Goal: Task Accomplishment & Management: Manage account settings

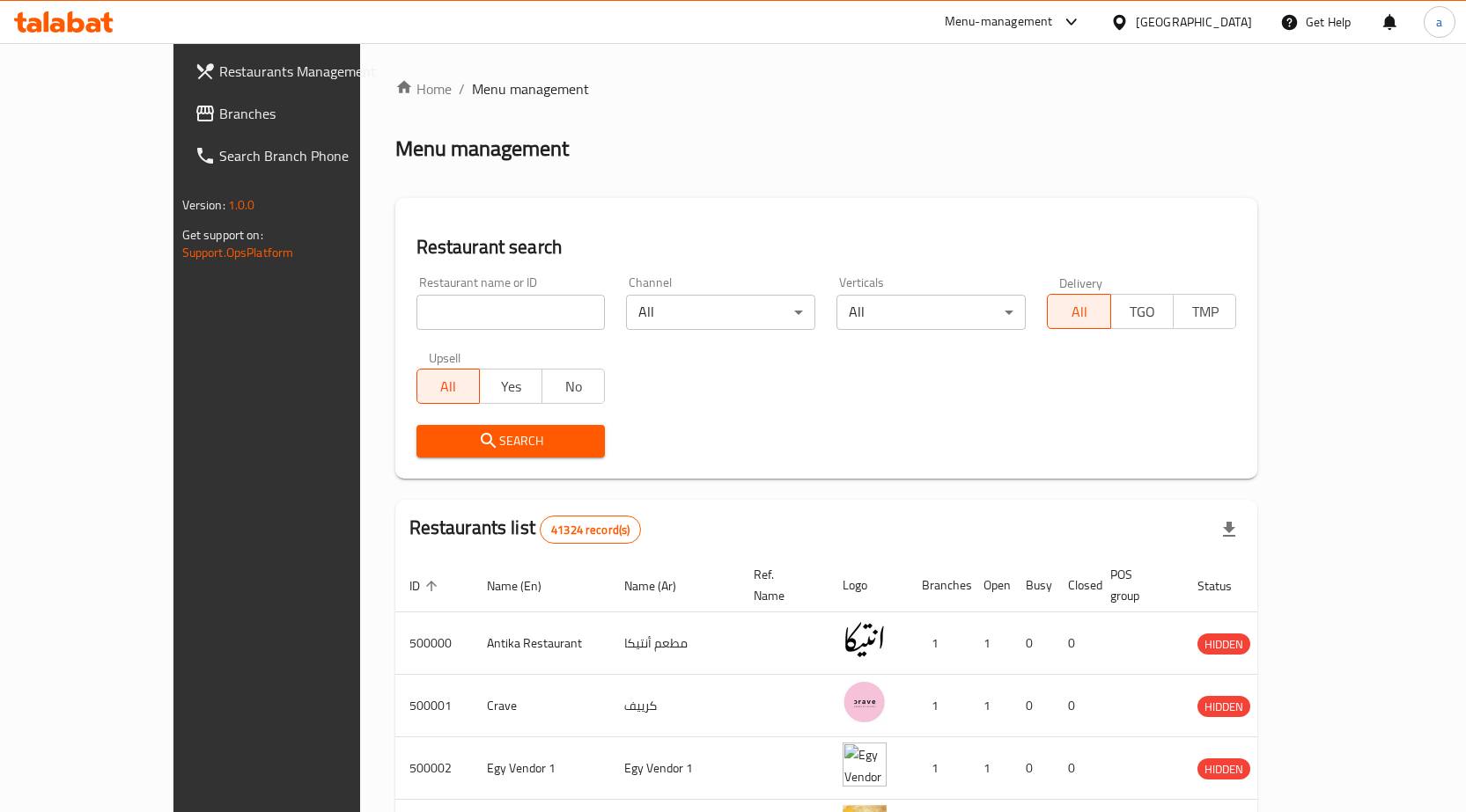
click at [461, 304] on input "search" at bounding box center [511, 312] width 189 height 35
type input "500000"
click button "Search" at bounding box center [511, 440] width 189 height 32
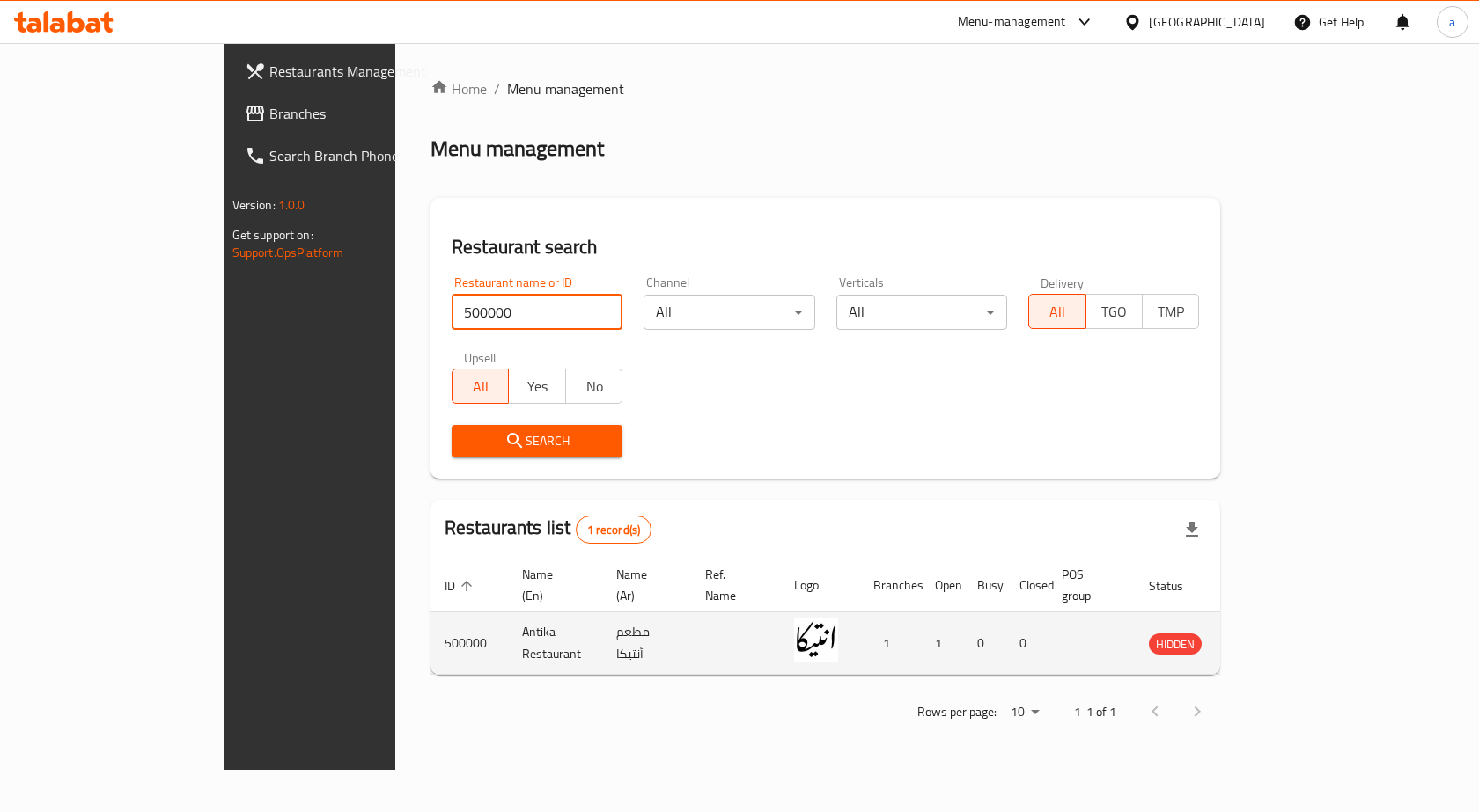
click at [1262, 633] on icon "enhanced table" at bounding box center [1251, 643] width 21 height 21
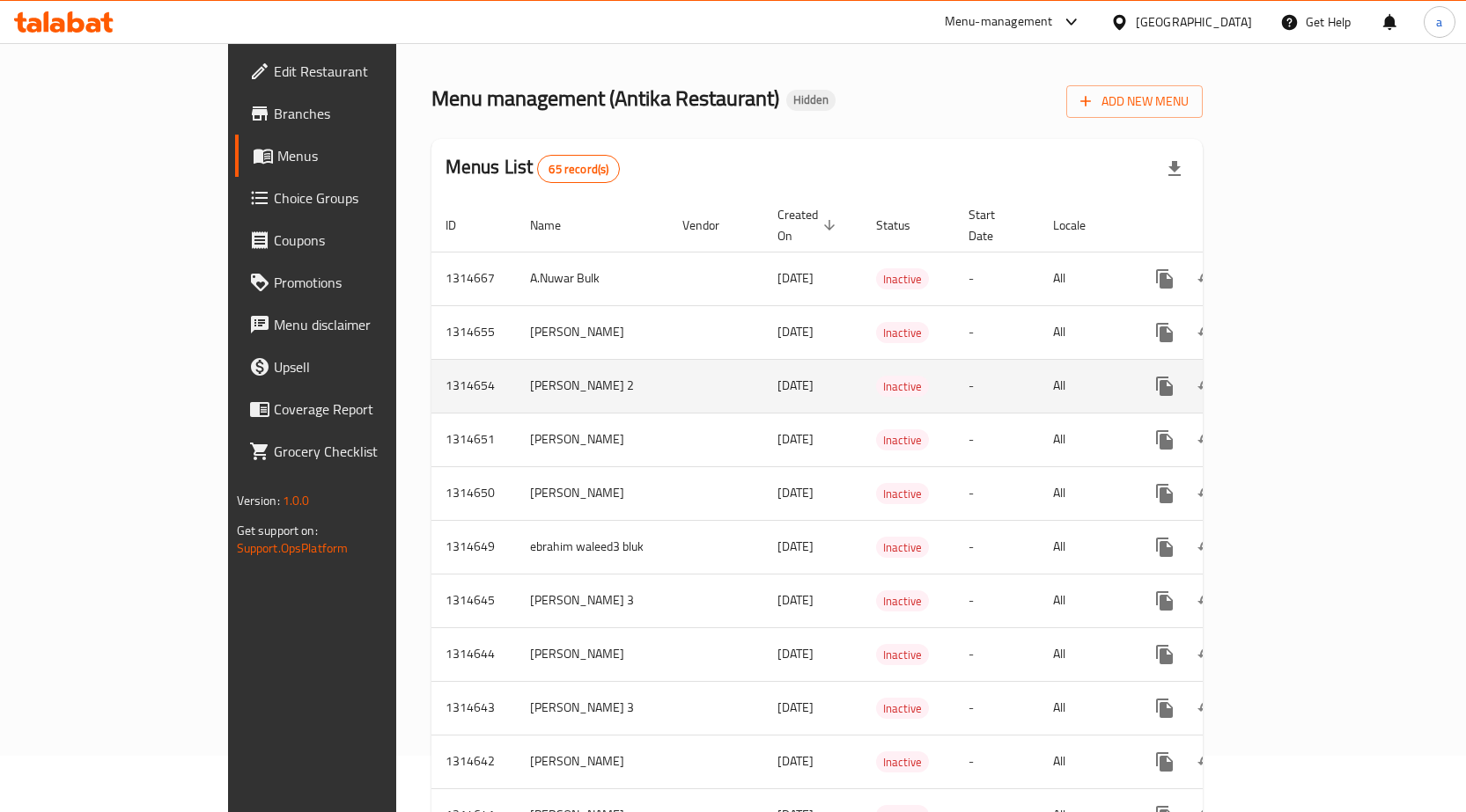
scroll to position [88, 0]
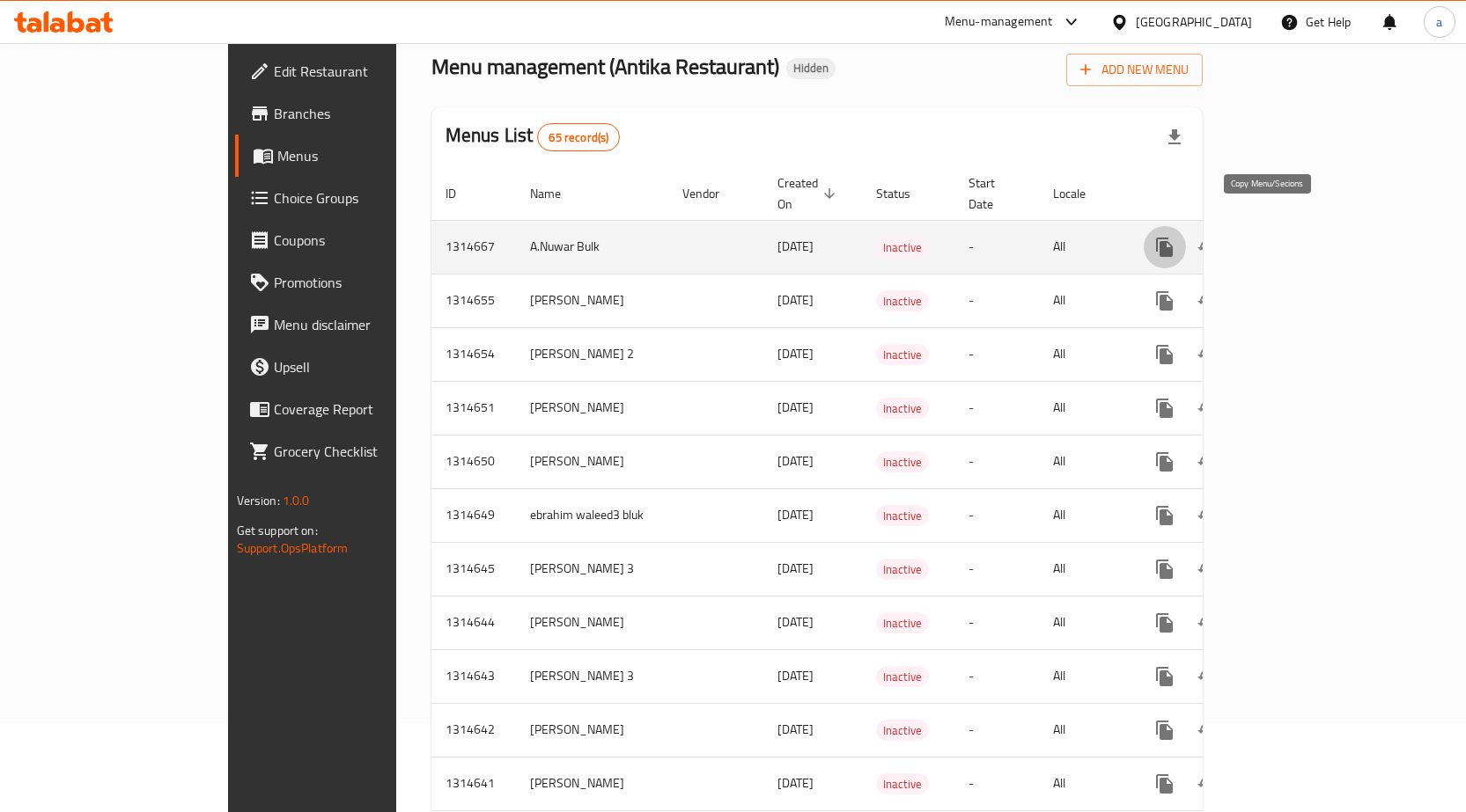
click at [1186, 228] on button "more" at bounding box center [1165, 248] width 42 height 42
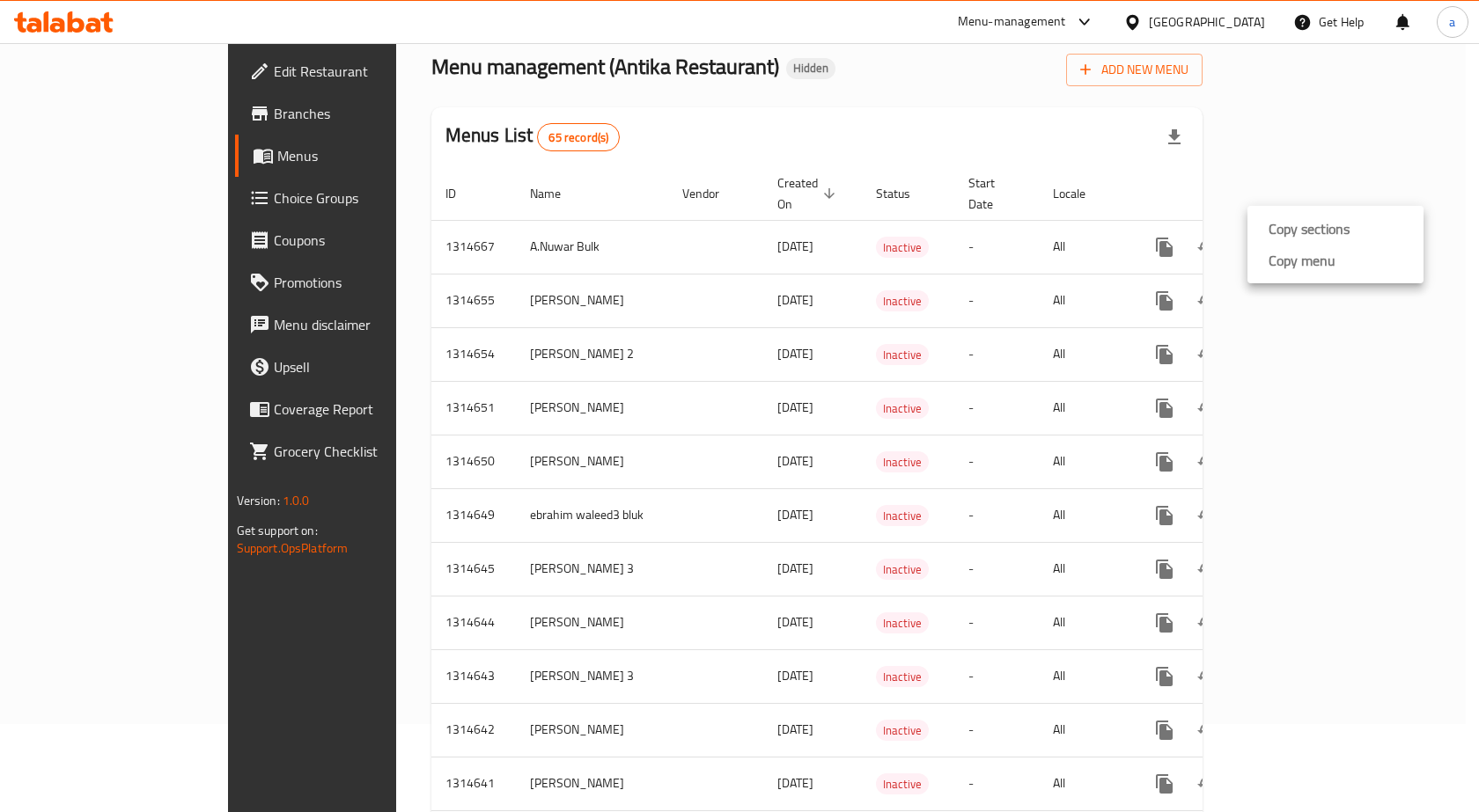
click at [1204, 139] on div at bounding box center [740, 406] width 1479 height 812
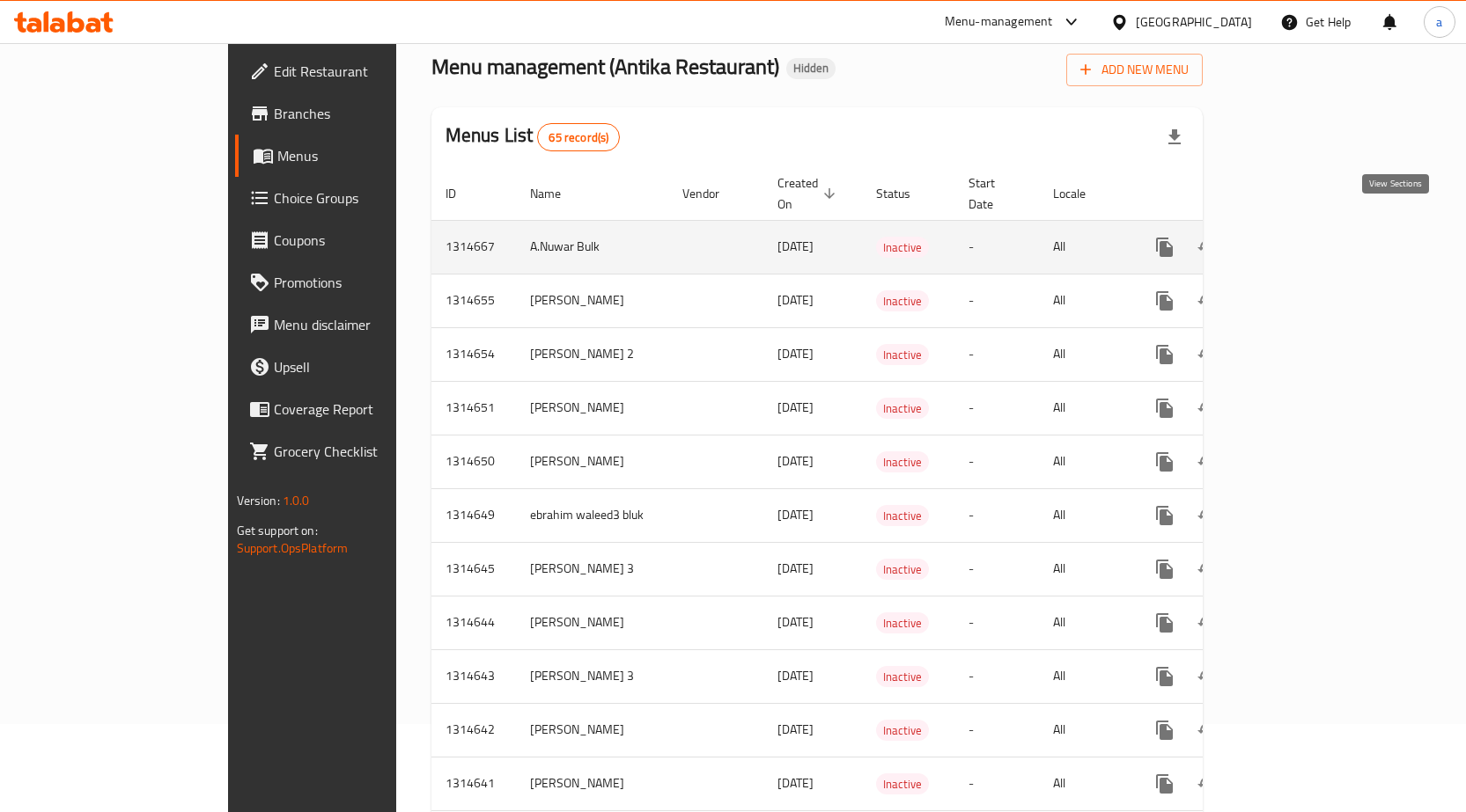
click at [1313, 227] on link "enhanced table" at bounding box center [1292, 248] width 42 height 42
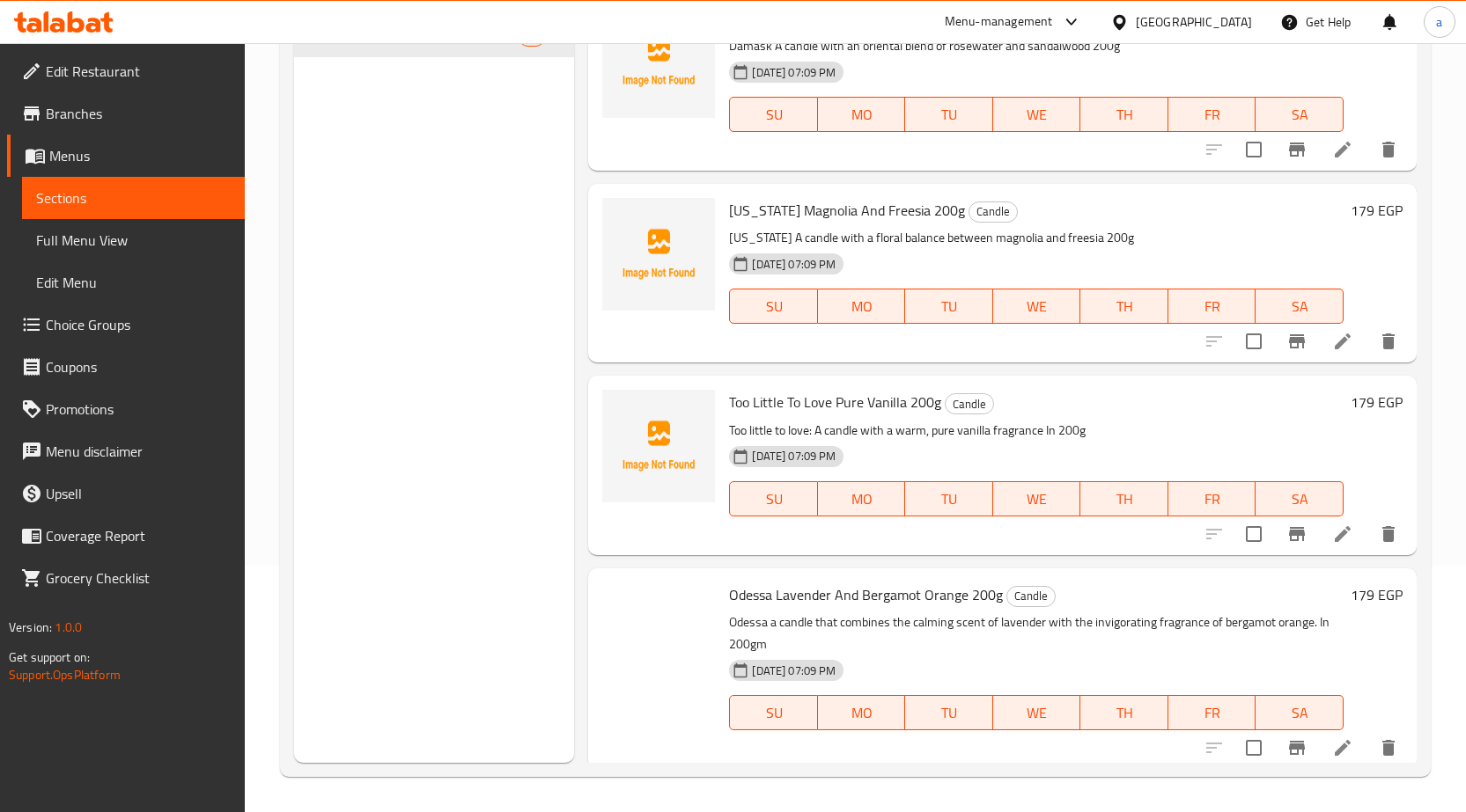
scroll to position [2729, 0]
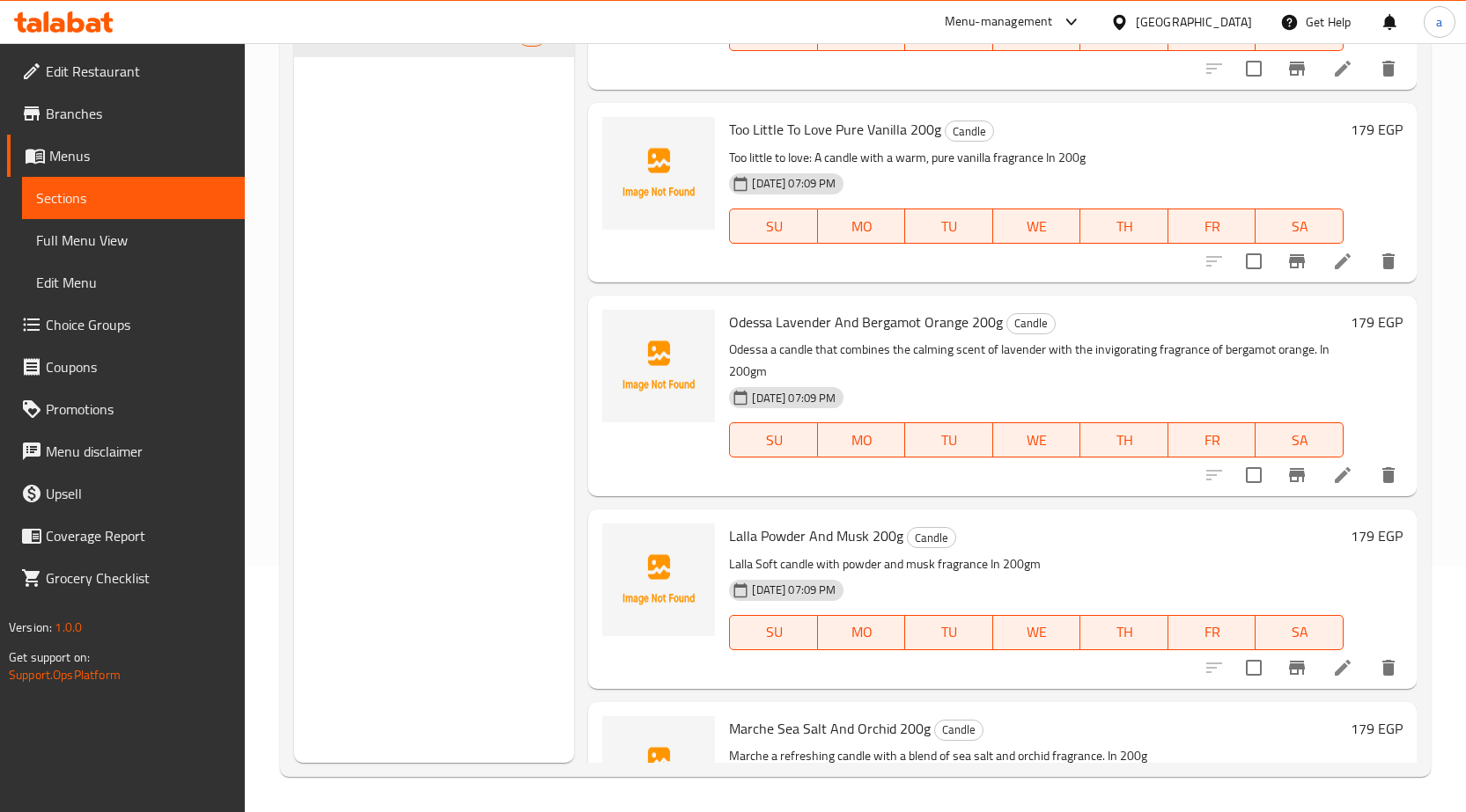
click at [77, 155] on span "Menus" at bounding box center [140, 155] width 182 height 21
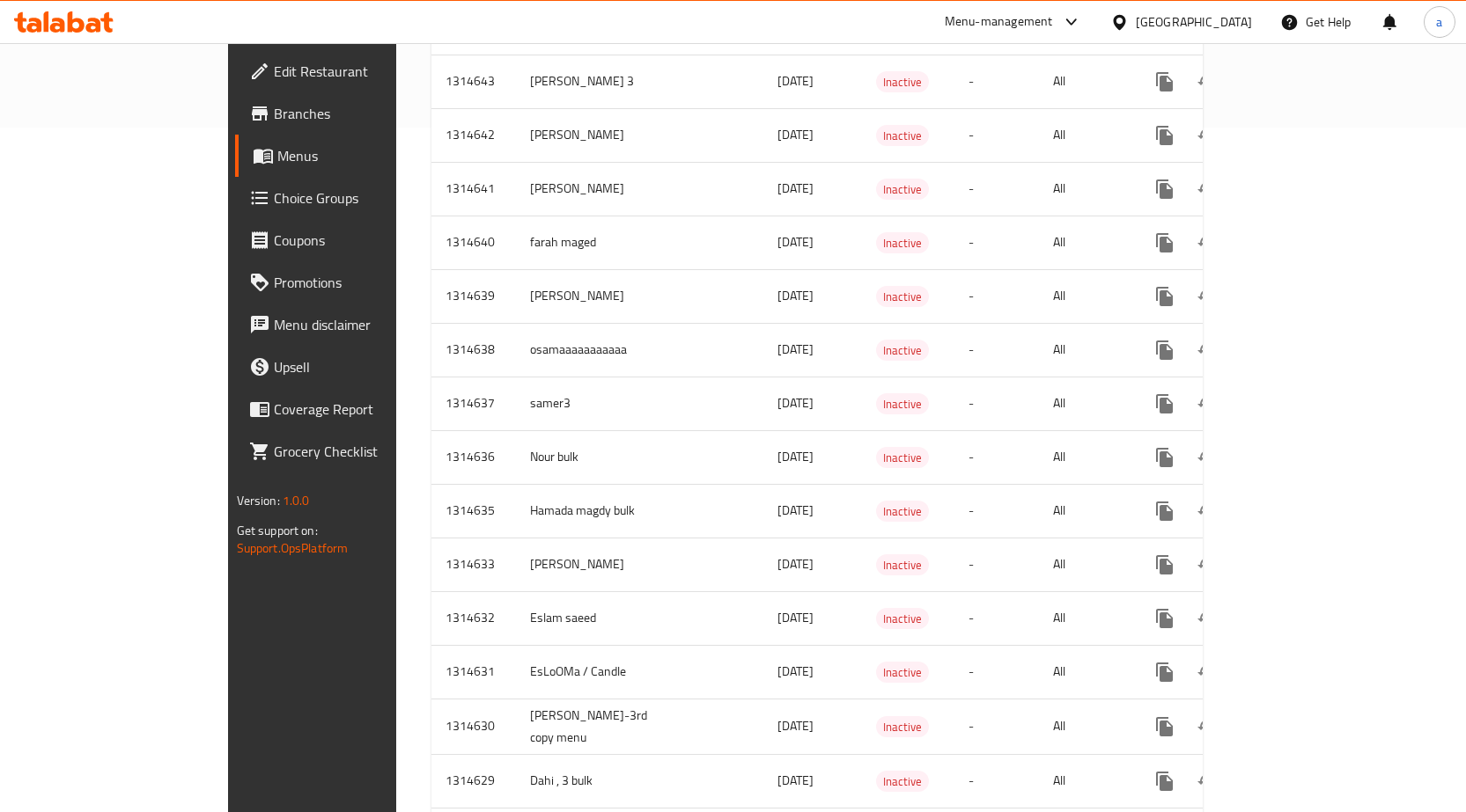
scroll to position [686, 0]
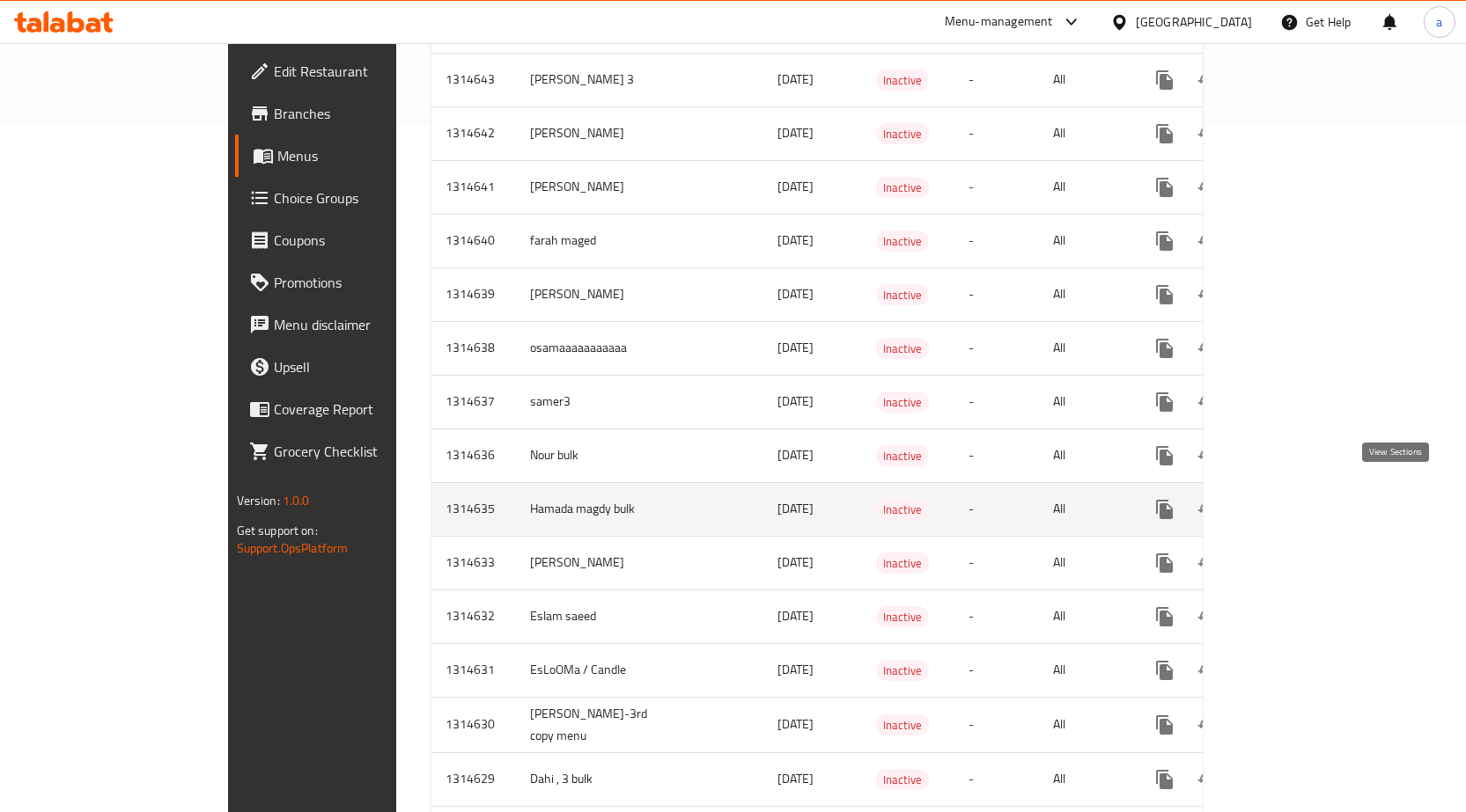
click at [1303, 505] on icon "enhanced table" at bounding box center [1292, 509] width 21 height 21
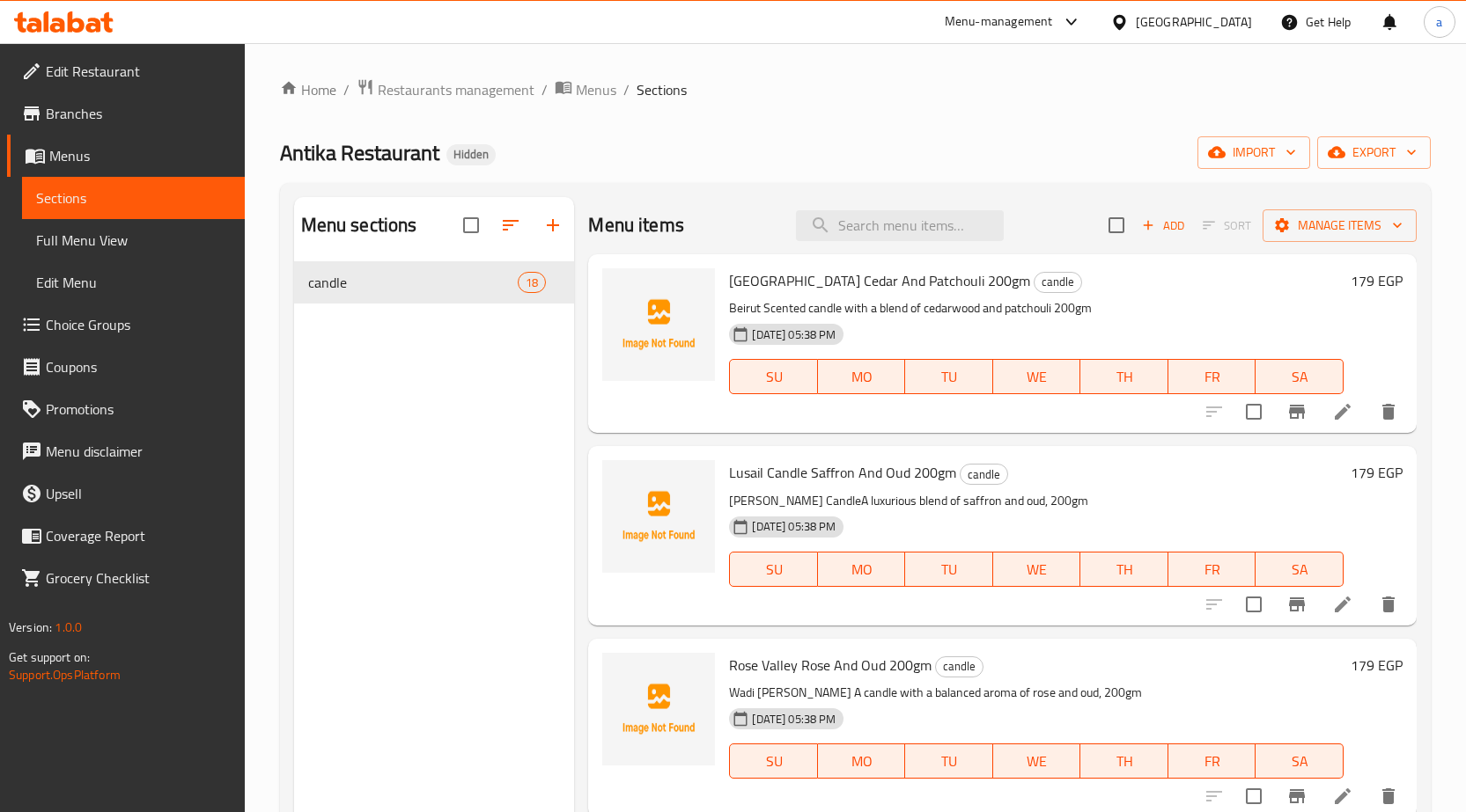
click at [829, 282] on span "[GEOGRAPHIC_DATA] Cedar And Patchouli 200gm" at bounding box center [879, 281] width 301 height 27
click at [1335, 418] on icon at bounding box center [1342, 411] width 16 height 16
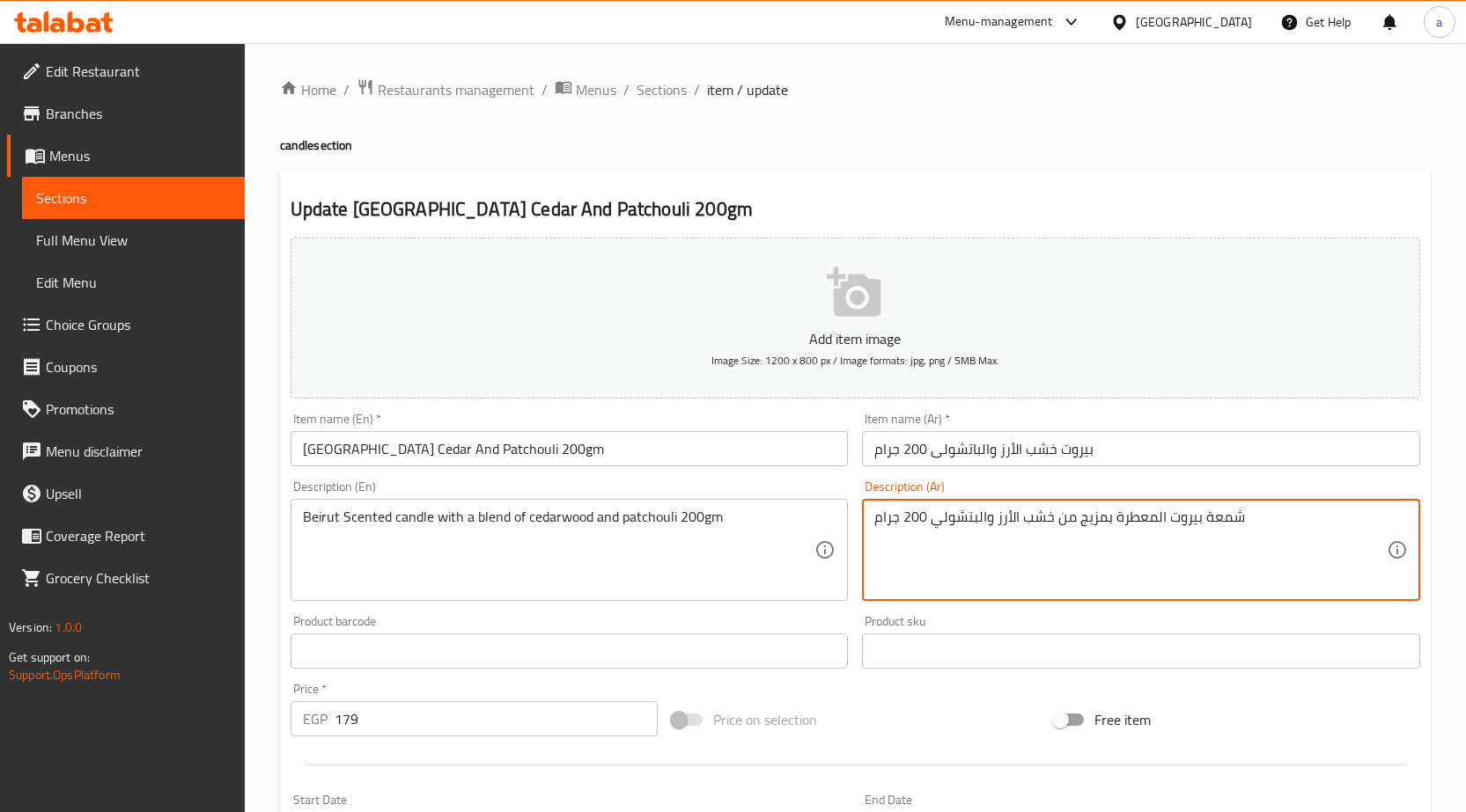
type textarea "شمعة بيروت المعطرة بمزيج من خشب الأرز البتشولي 200 جرام"
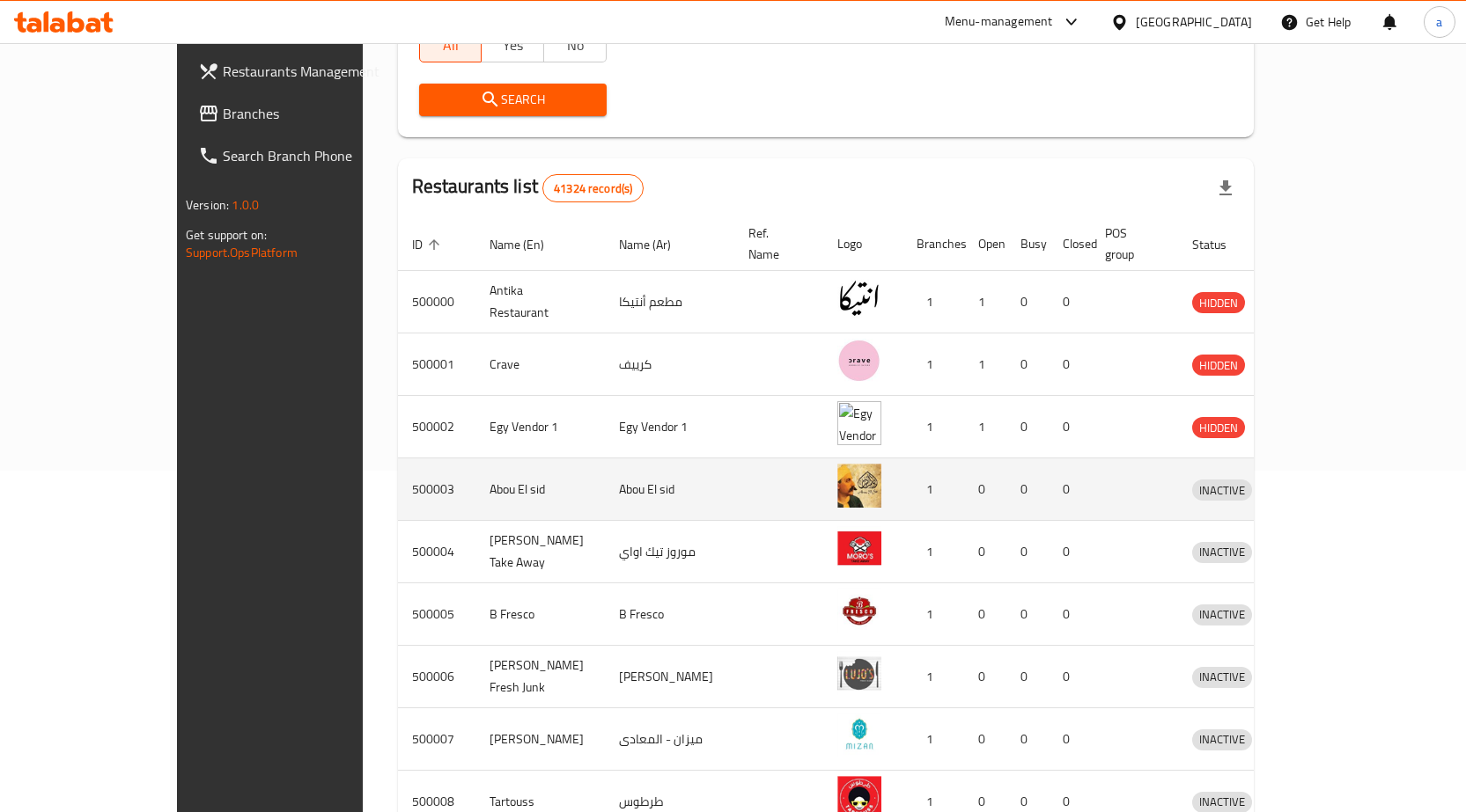
scroll to position [501, 0]
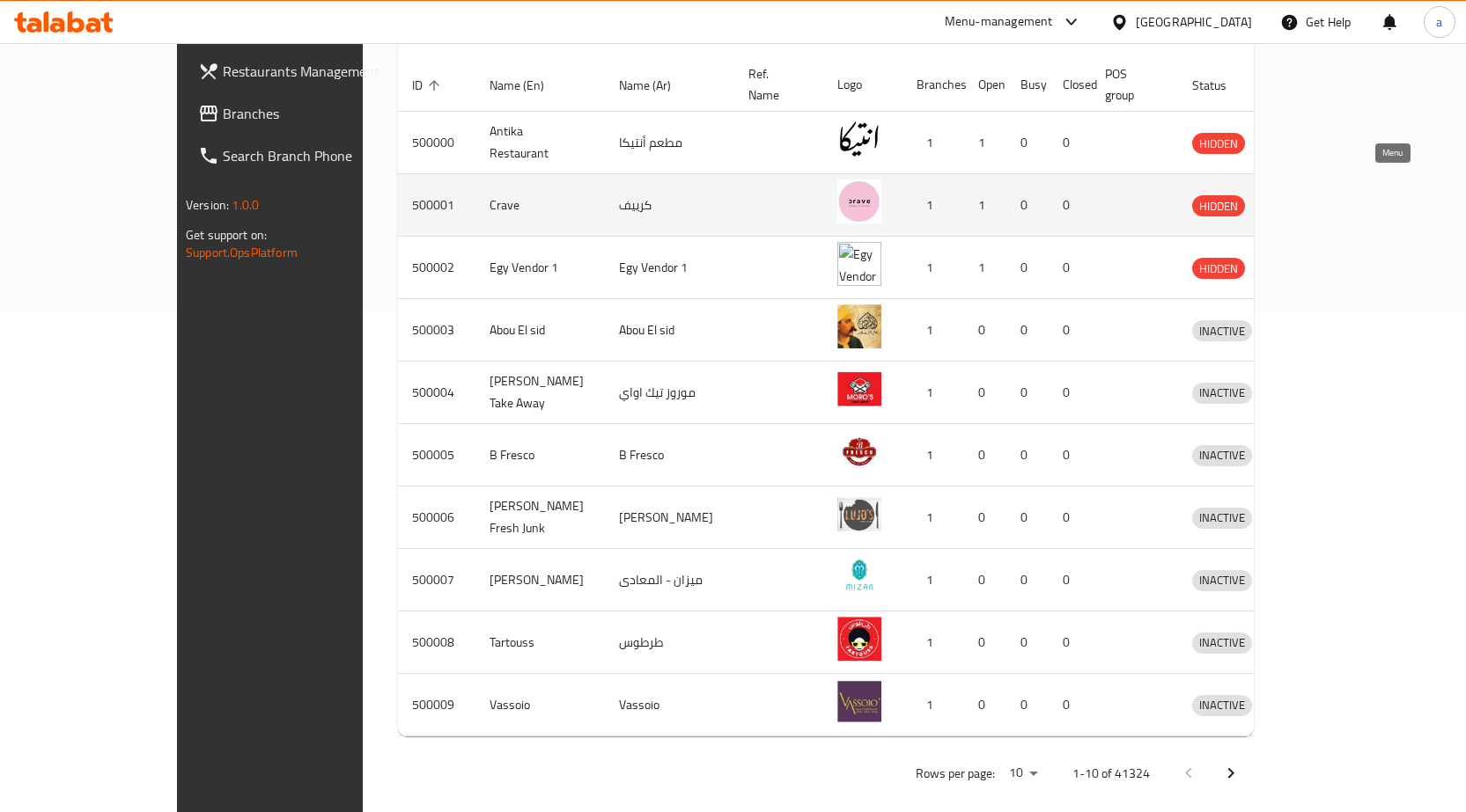
click at [1308, 195] on icon "enhanced table" at bounding box center [1297, 205] width 21 height 21
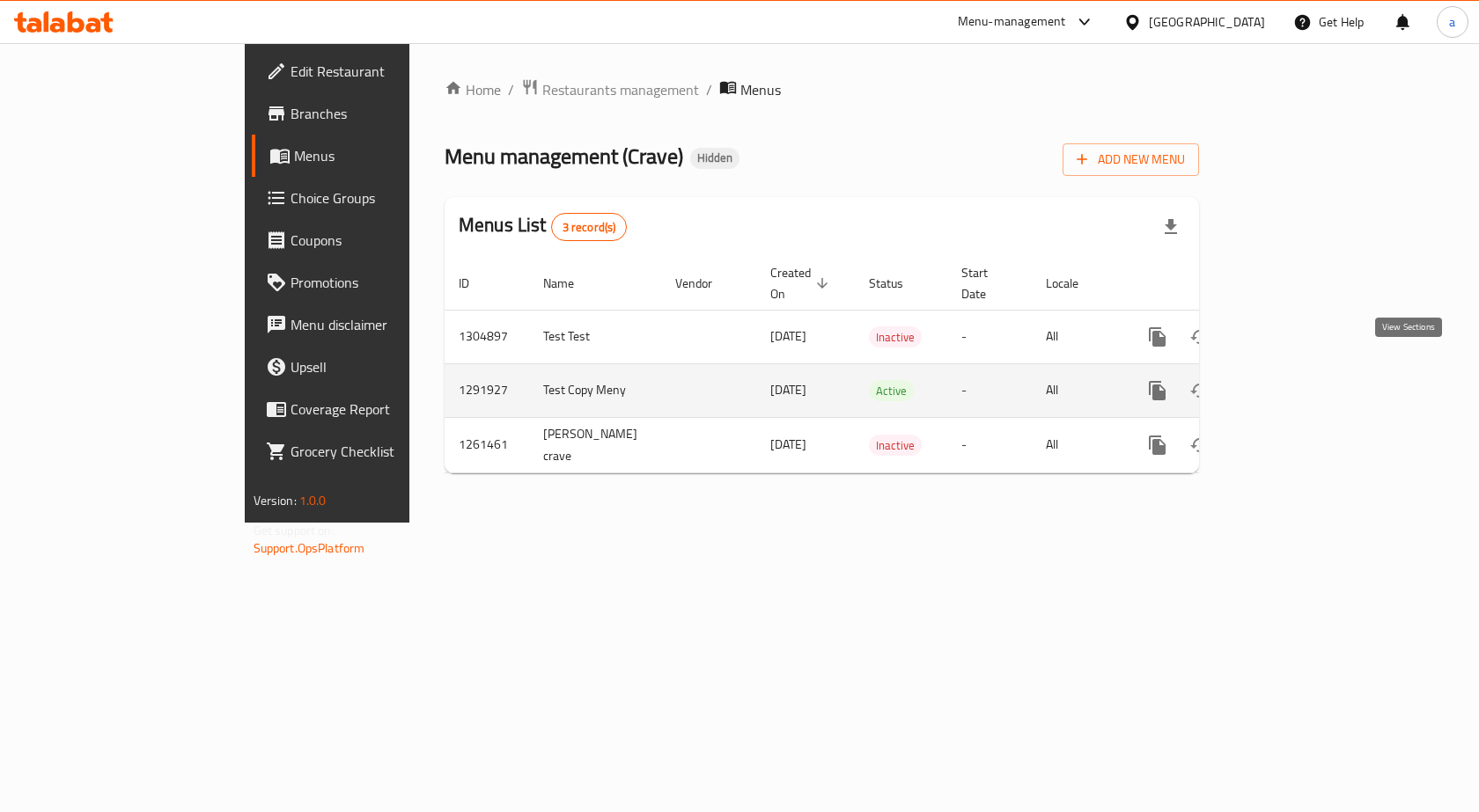
click at [1306, 370] on link "enhanced table" at bounding box center [1284, 391] width 42 height 42
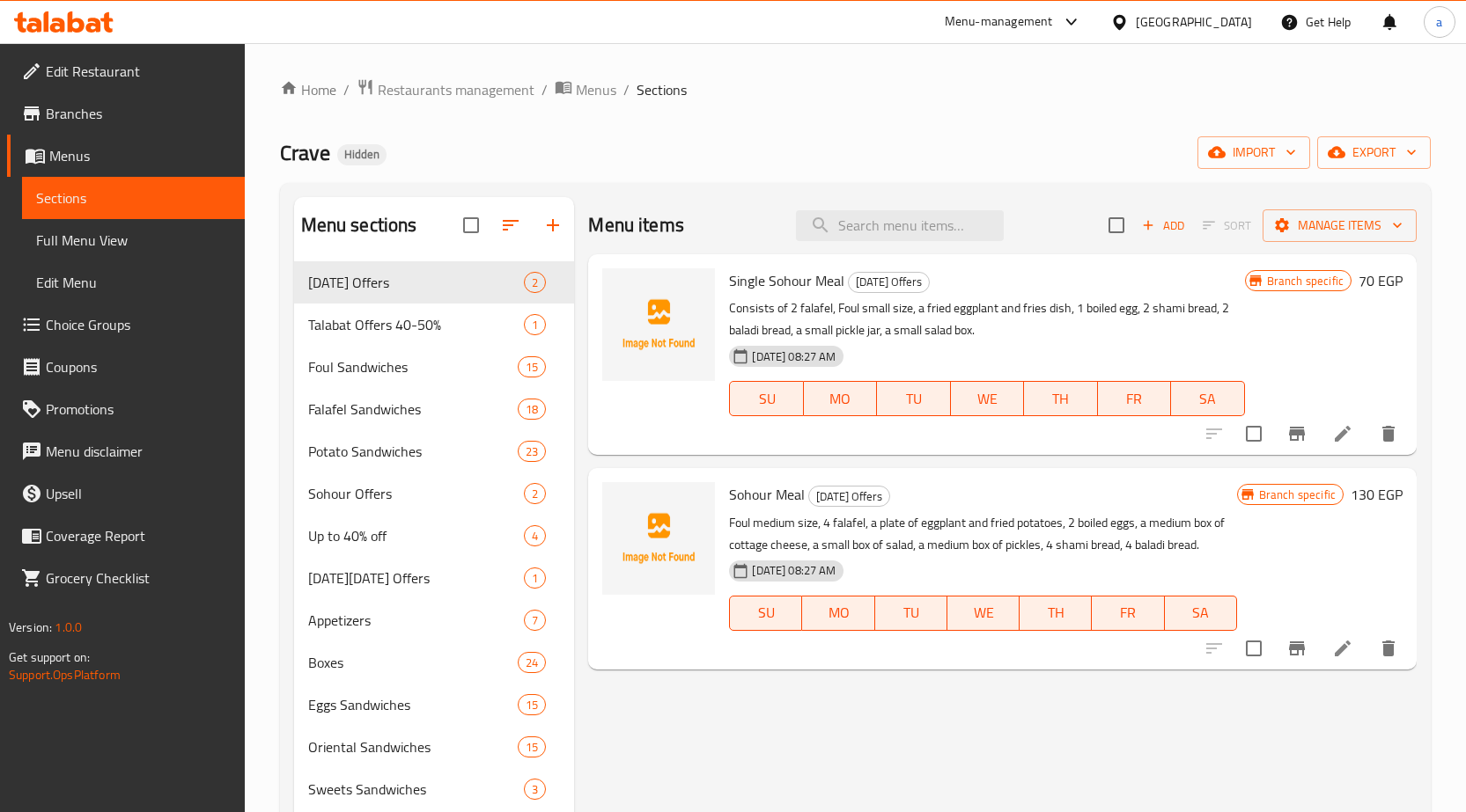
click at [141, 239] on span "Full Menu View" at bounding box center [133, 239] width 195 height 21
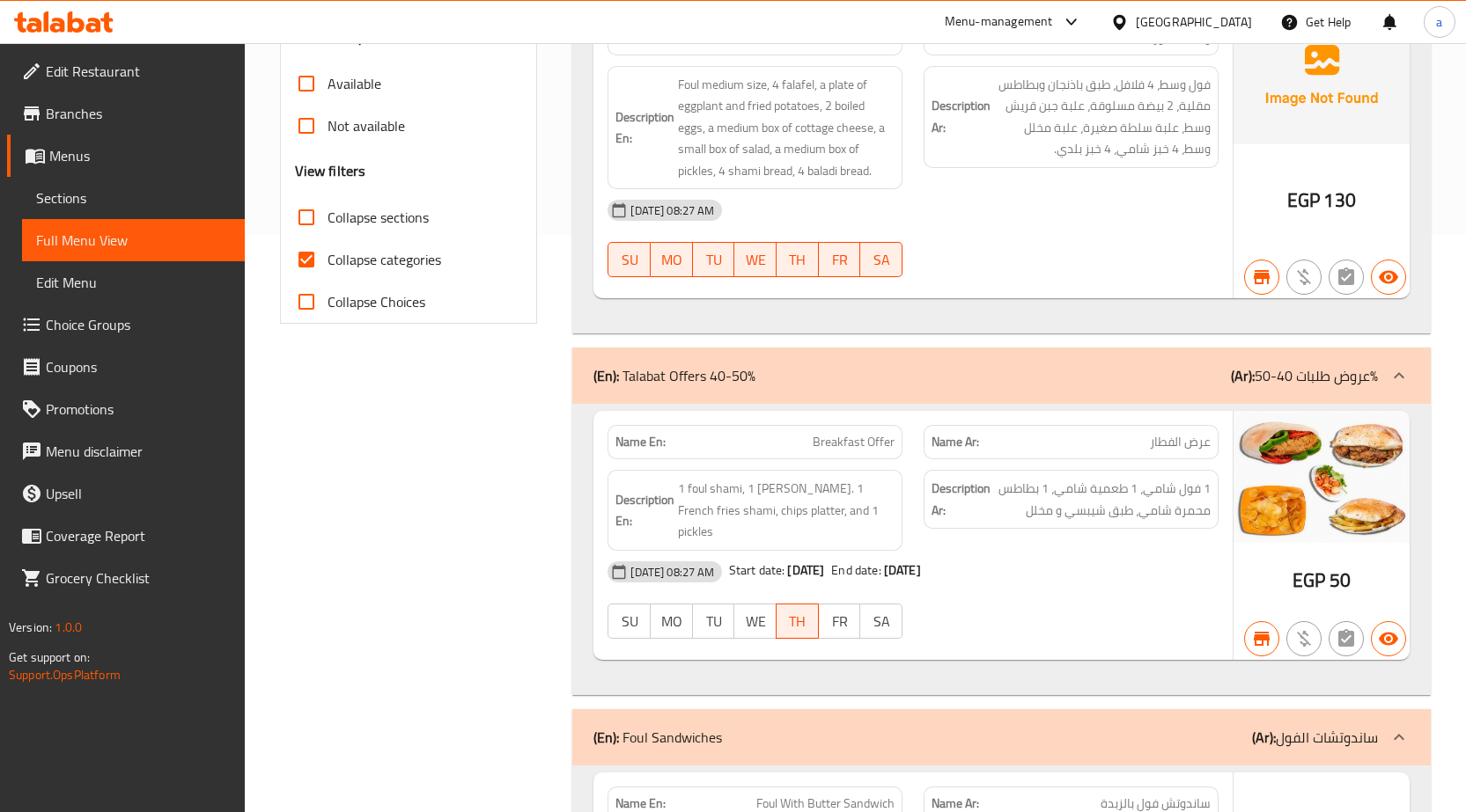
scroll to position [616, 0]
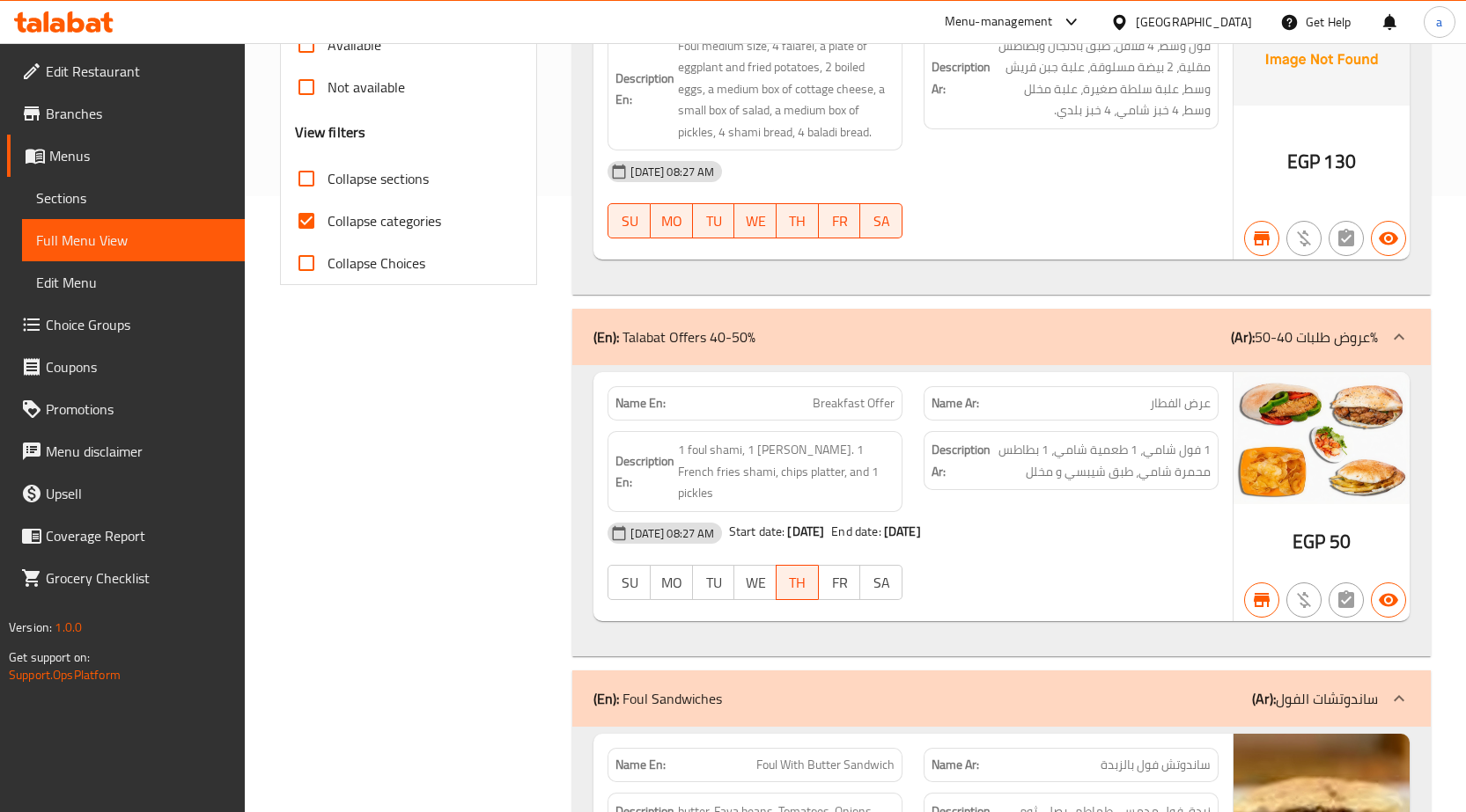
click at [382, 222] on span "Collapse categories" at bounding box center [385, 220] width 114 height 21
click at [328, 222] on input "Collapse categories" at bounding box center [307, 221] width 42 height 42
checkbox input "false"
drag, startPoint x: 353, startPoint y: 225, endPoint x: 330, endPoint y: 224, distance: 23.0
click at [330, 224] on span "Collapse categories" at bounding box center [385, 220] width 114 height 21
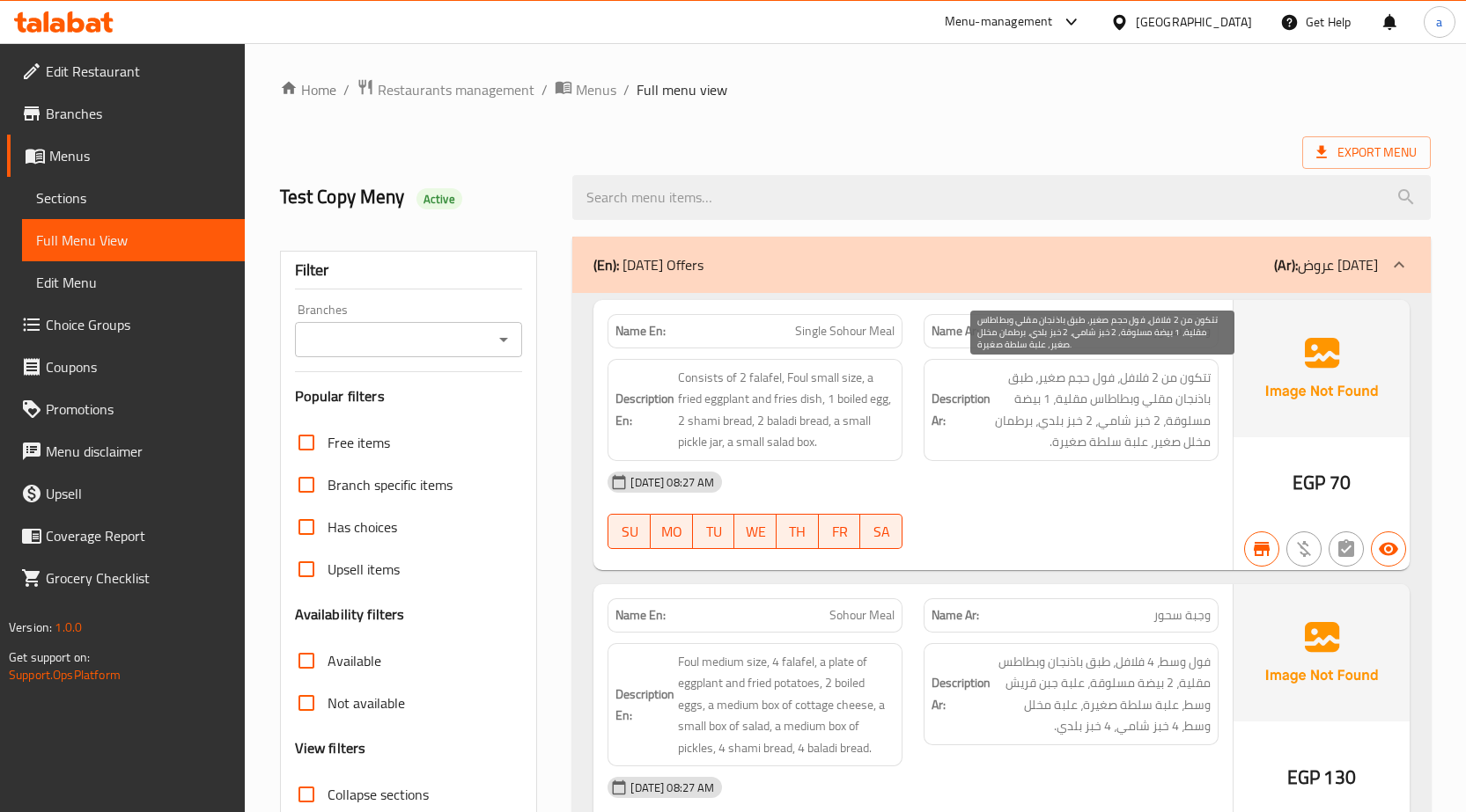
scroll to position [88, 0]
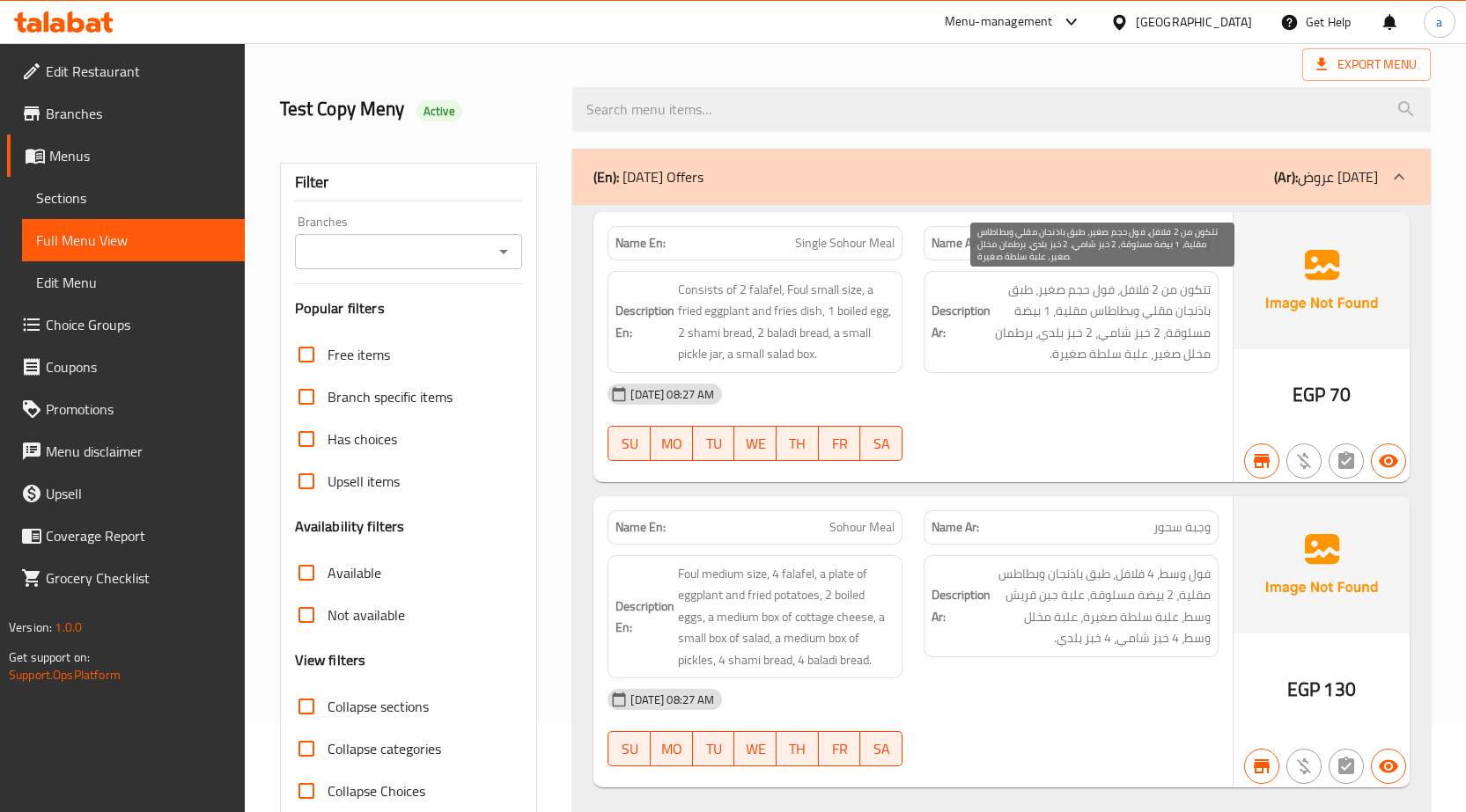
click at [1120, 329] on span "تتكون من 2 فلافل، فول حجم صغير، طبق باذنجان مقلي وبطاطاس مقلية، 1 بيضة مسلوقة، …" at bounding box center [1102, 322] width 217 height 86
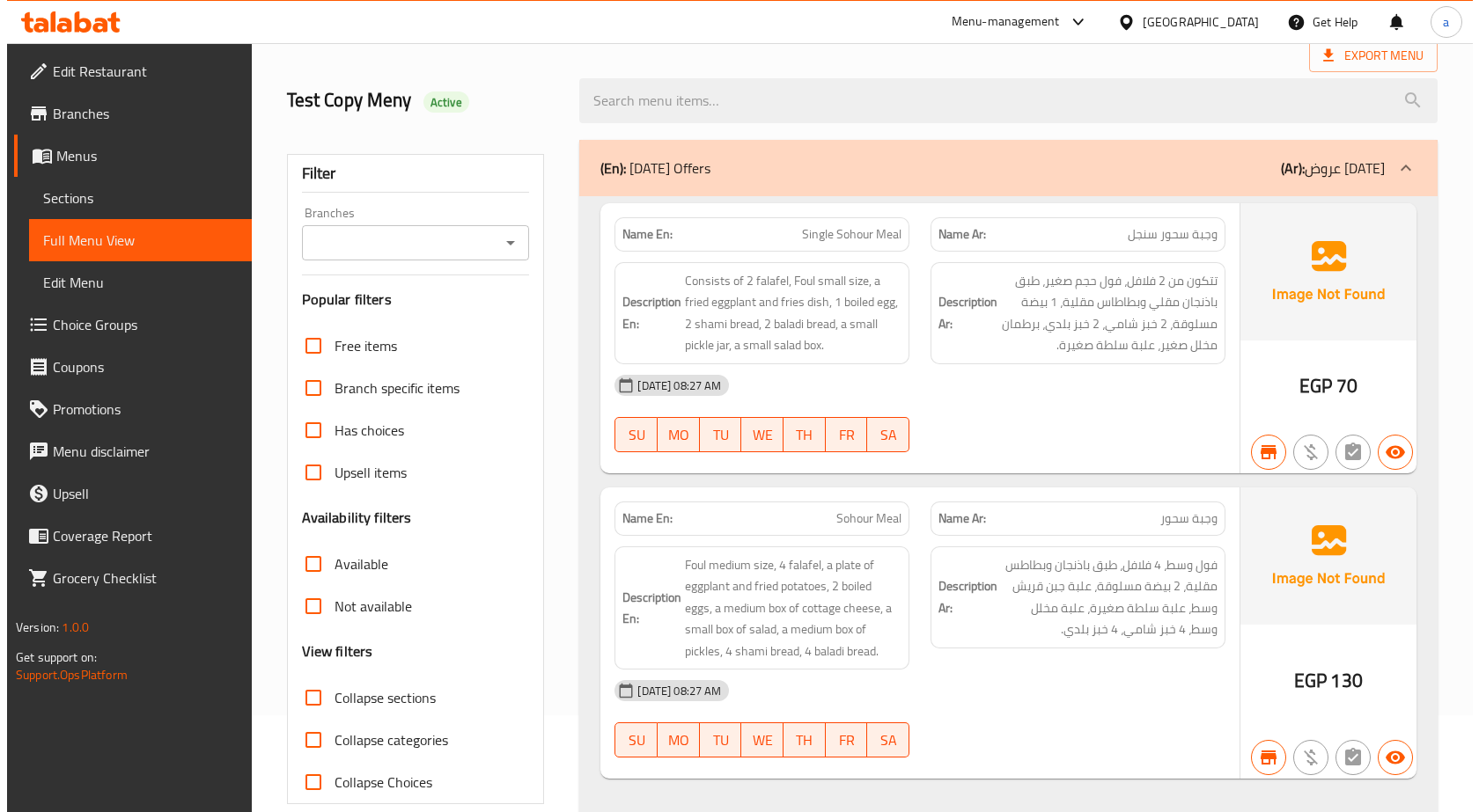
scroll to position [0, 0]
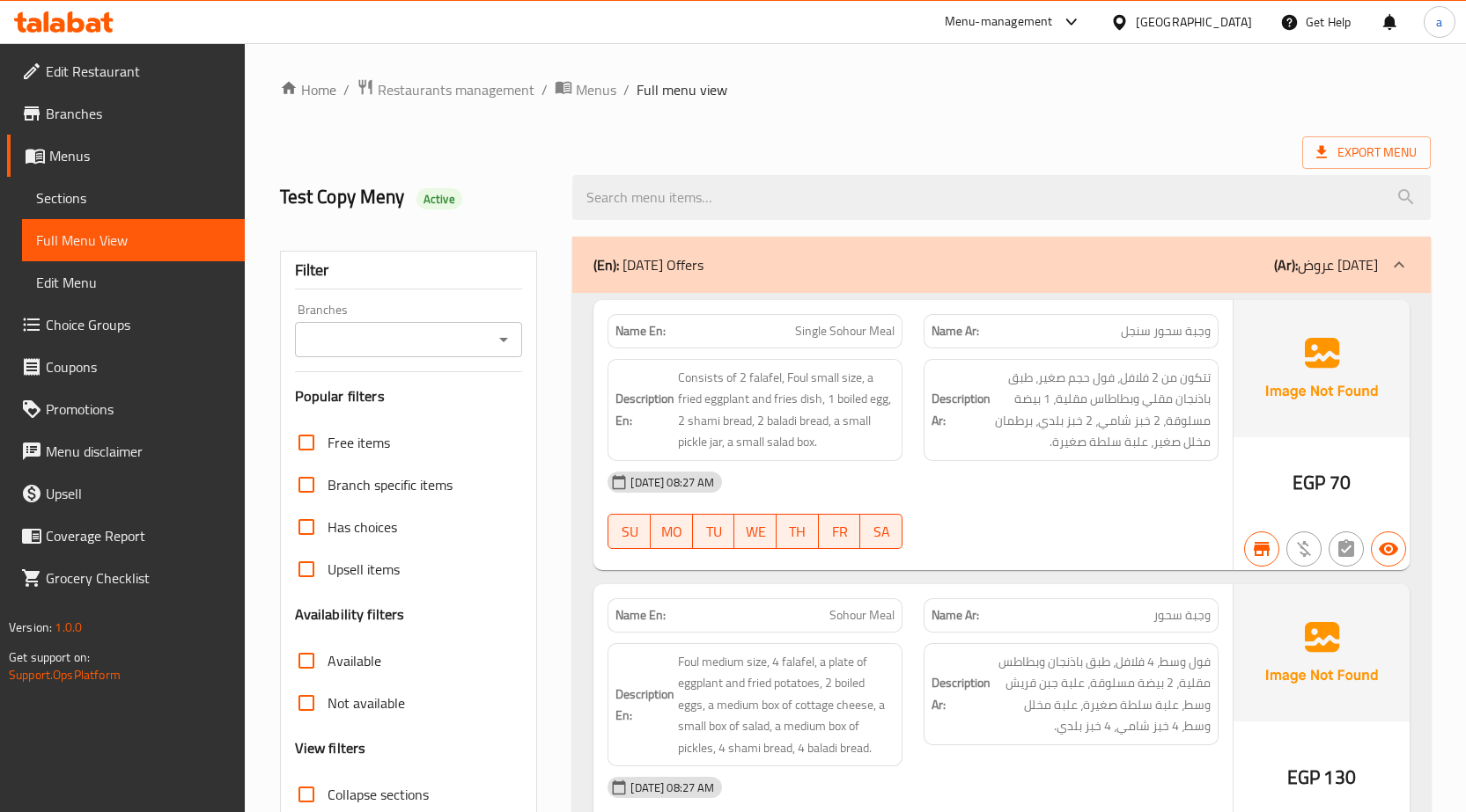
click at [89, 156] on span "Menus" at bounding box center [140, 155] width 182 height 21
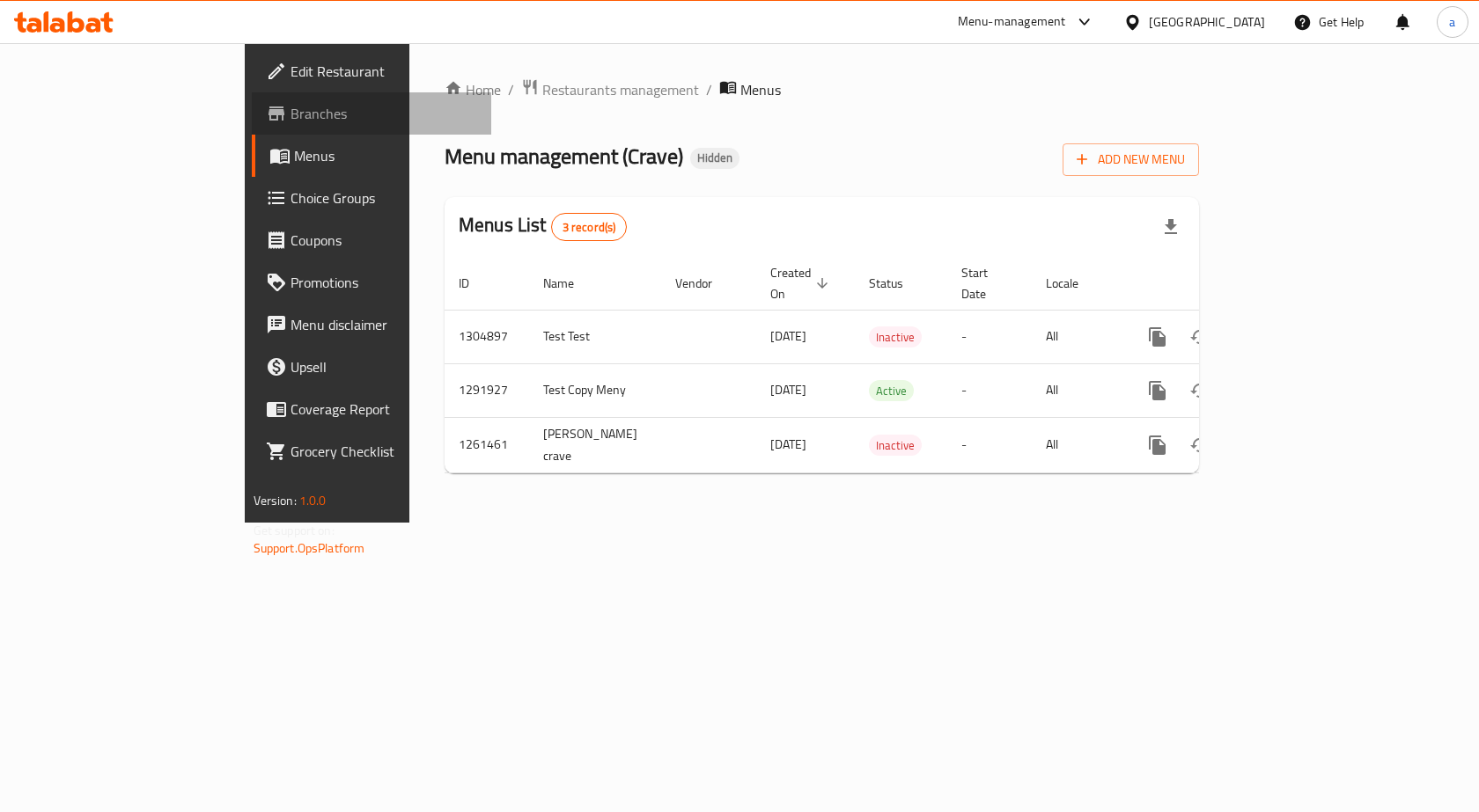
click at [291, 114] on span "Branches" at bounding box center [384, 113] width 187 height 21
